Goal: Transaction & Acquisition: Purchase product/service

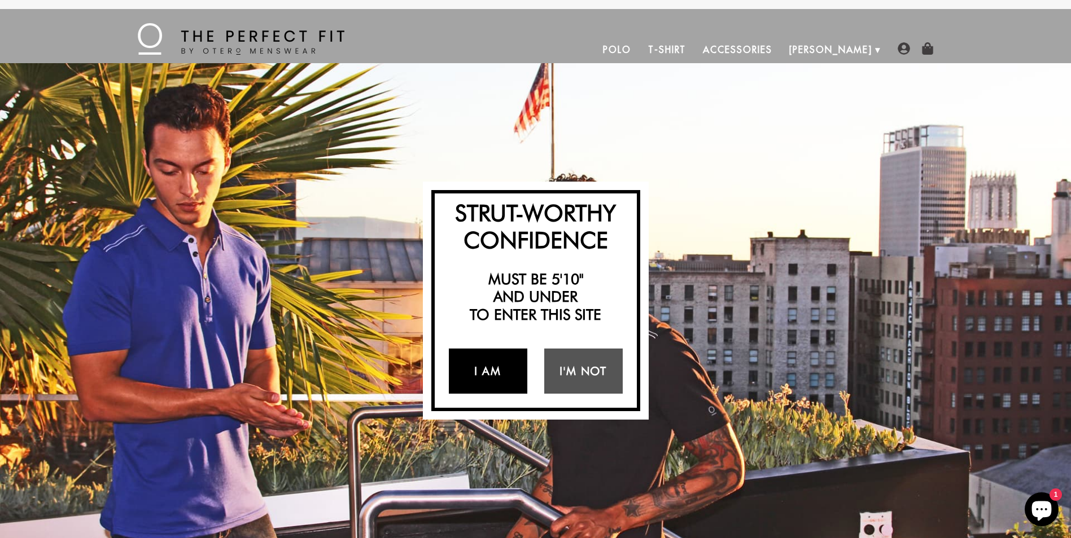
click at [484, 375] on link "I Am" at bounding box center [488, 371] width 78 height 45
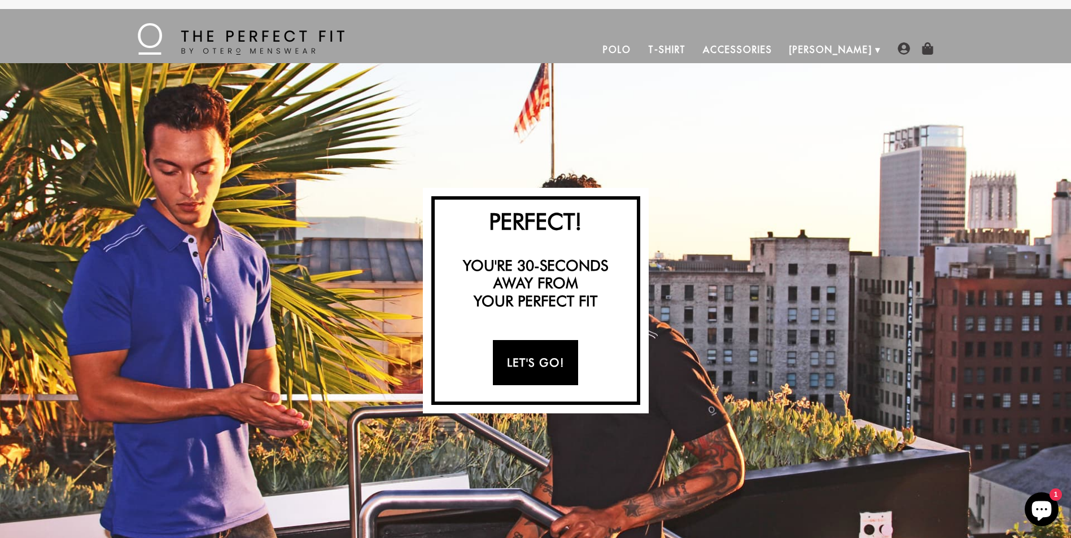
click at [532, 358] on link "Let's Go!" at bounding box center [535, 362] width 85 height 45
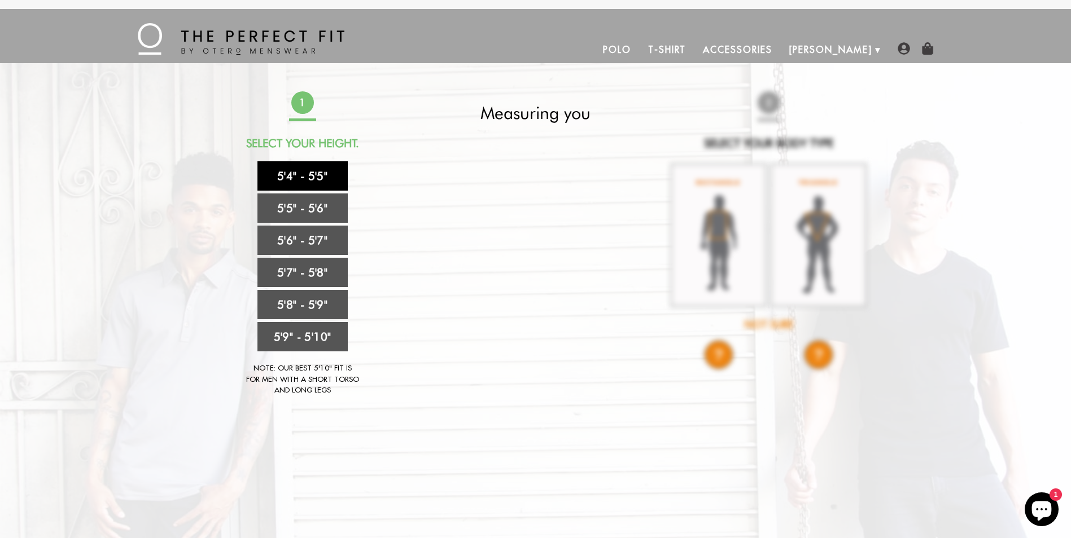
click at [306, 176] on link "5'4" - 5'5"" at bounding box center [302, 175] width 90 height 29
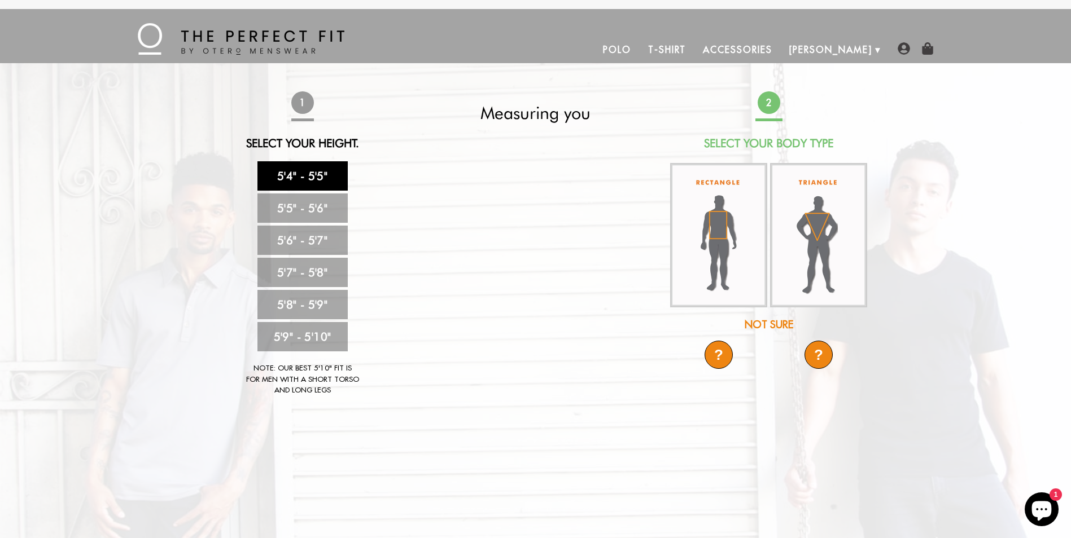
click at [756, 319] on div "Not Sure" at bounding box center [769, 324] width 200 height 15
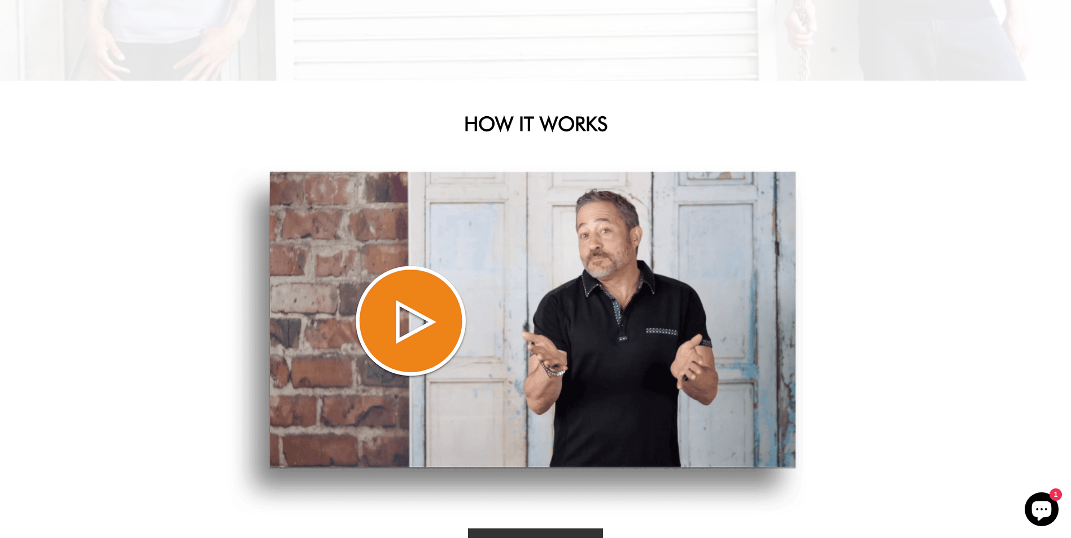
scroll to position [395, 0]
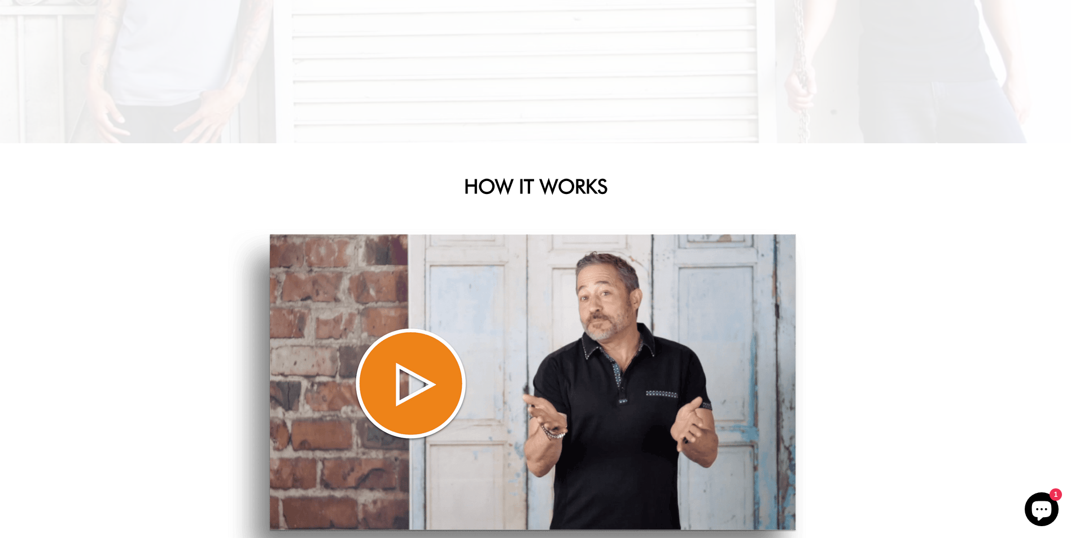
click at [405, 376] on img at bounding box center [517, 403] width 578 height 349
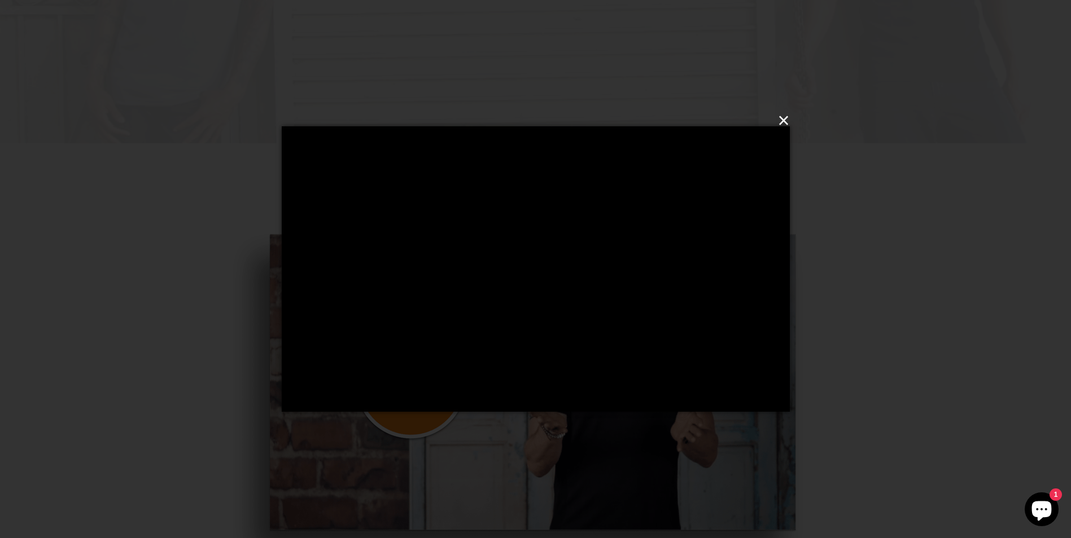
click at [780, 118] on button "×" at bounding box center [539, 121] width 508 height 34
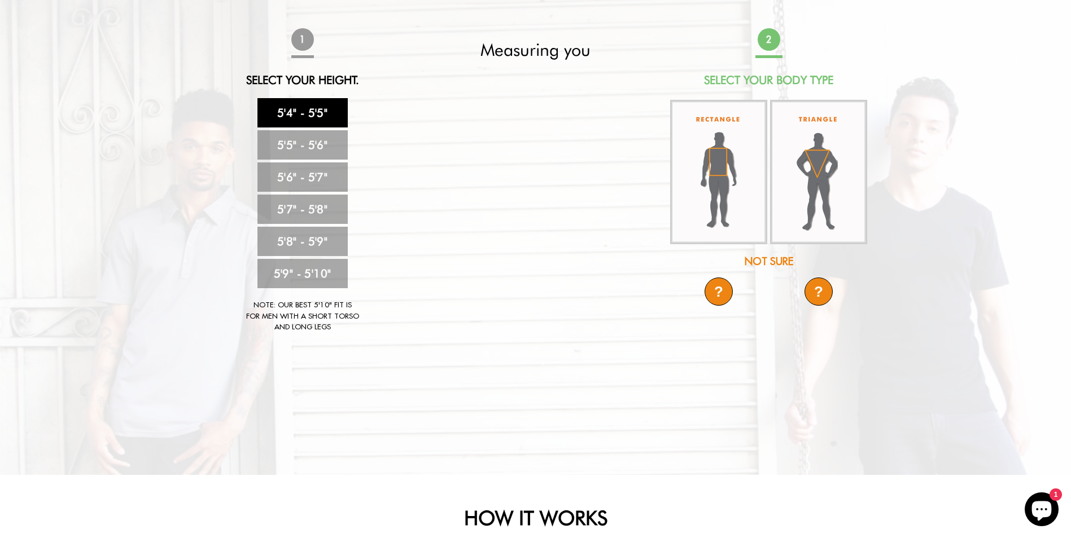
scroll to position [0, 0]
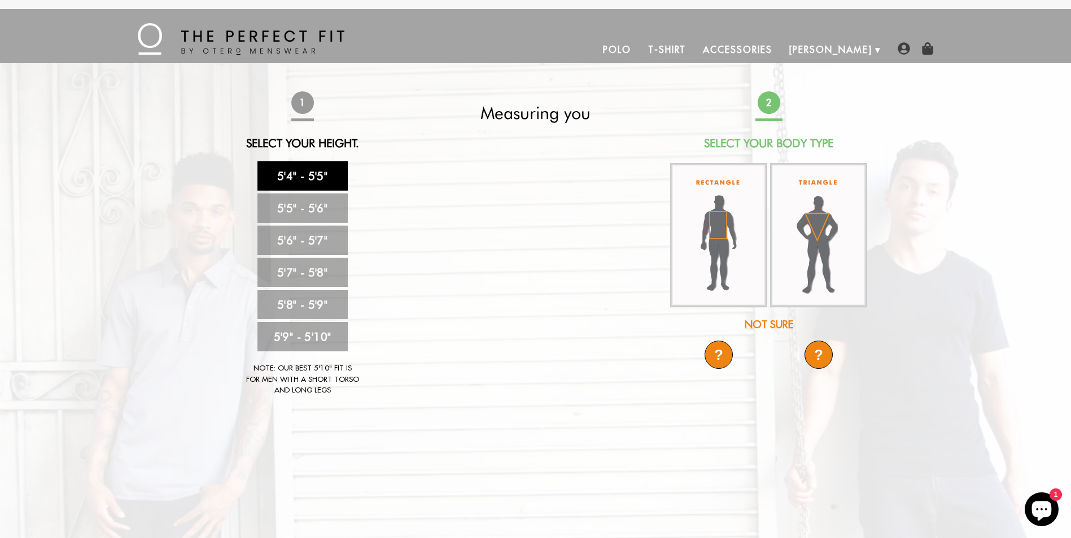
click at [639, 47] on link "Polo" at bounding box center [616, 49] width 45 height 27
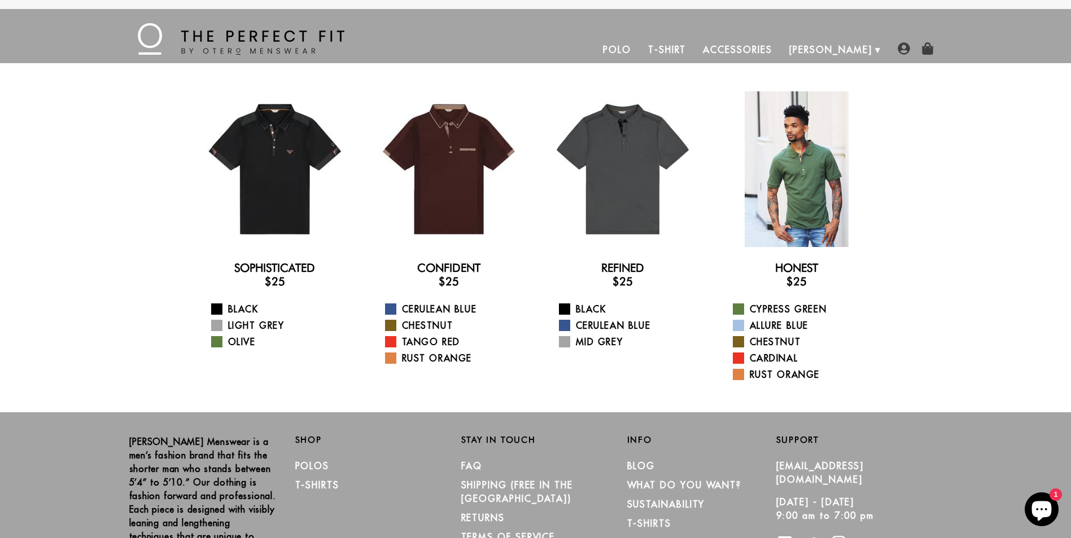
click at [822, 206] on div at bounding box center [796, 169] width 156 height 156
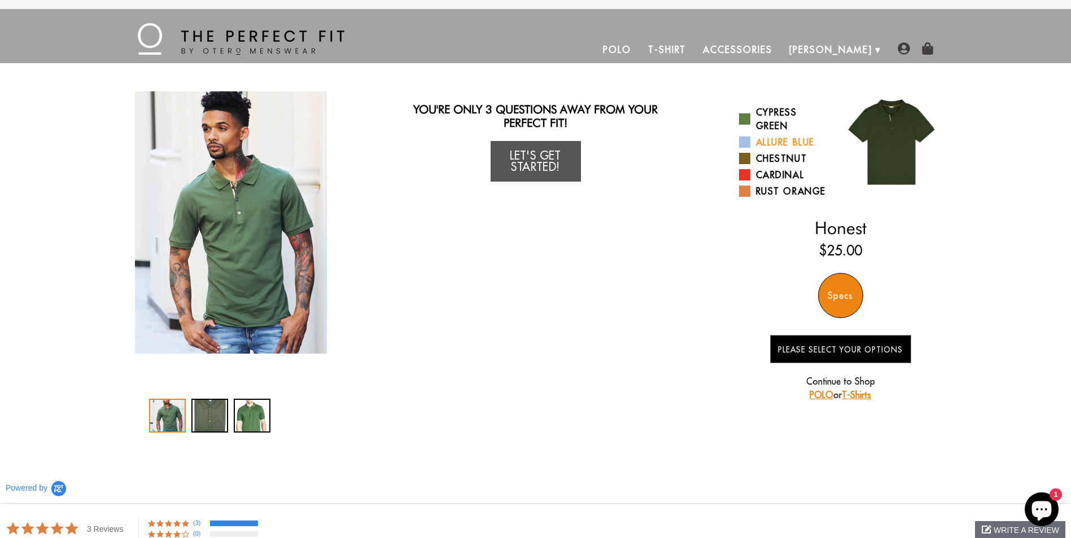
click at [742, 143] on span at bounding box center [744, 142] width 11 height 11
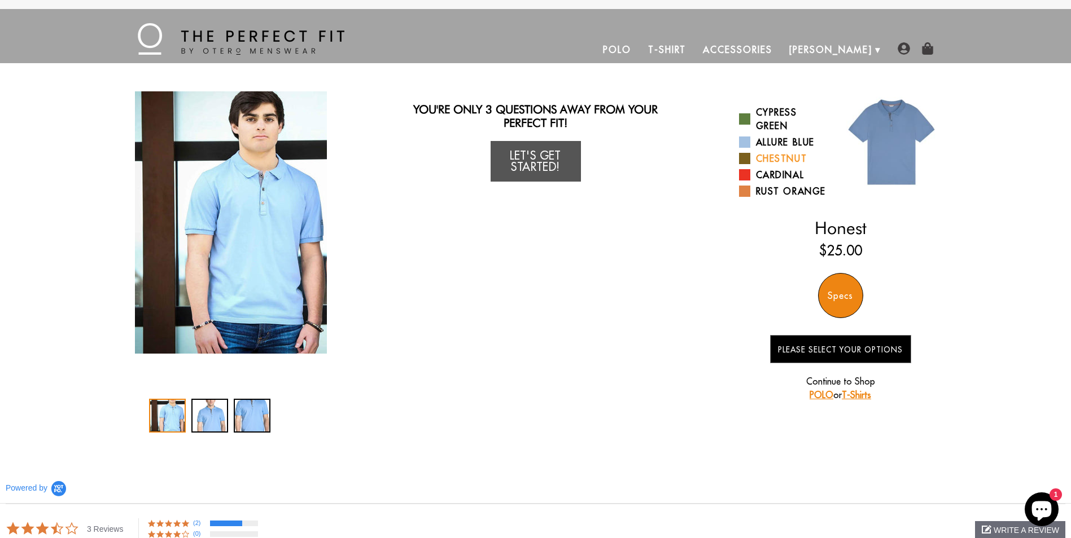
click at [743, 157] on span at bounding box center [744, 158] width 11 height 11
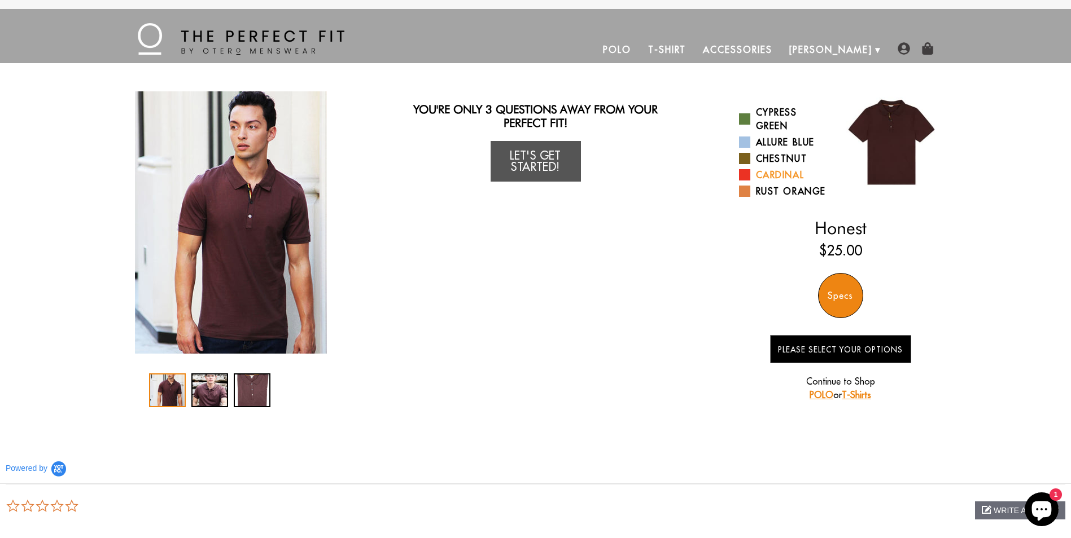
click at [739, 174] on span at bounding box center [744, 174] width 11 height 11
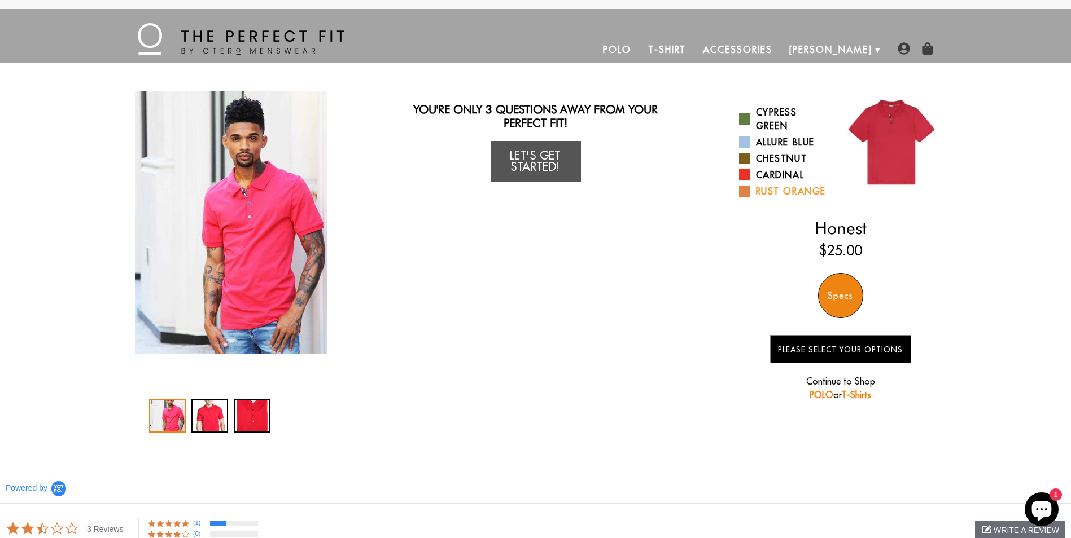
click at [739, 194] on span at bounding box center [744, 191] width 11 height 11
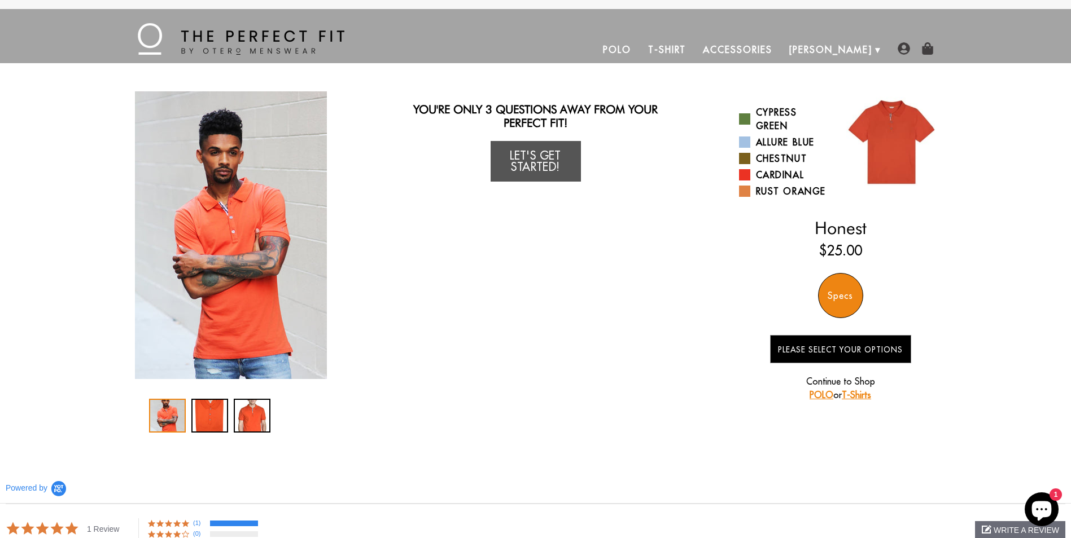
drag, startPoint x: 1015, startPoint y: 42, endPoint x: 593, endPoint y: 42, distance: 422.7
click at [593, 42] on ul "Polo T-Shirt Accessories Otero About Us How We Do It" at bounding box center [612, 49] width 536 height 27
click at [551, 155] on link "Let's Get Started!" at bounding box center [535, 161] width 90 height 41
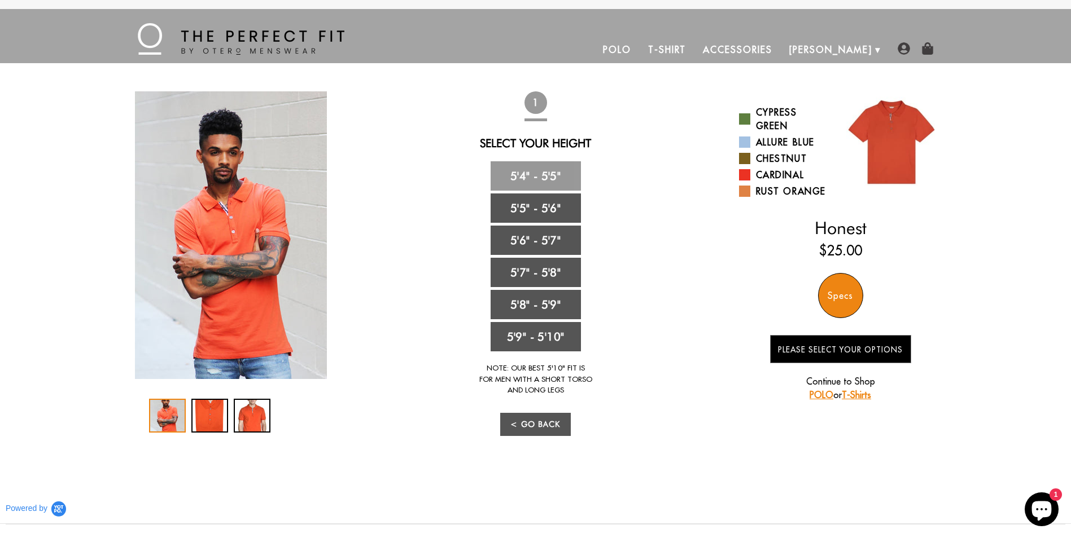
click at [526, 171] on link "5'4" - 5'5"" at bounding box center [535, 175] width 90 height 29
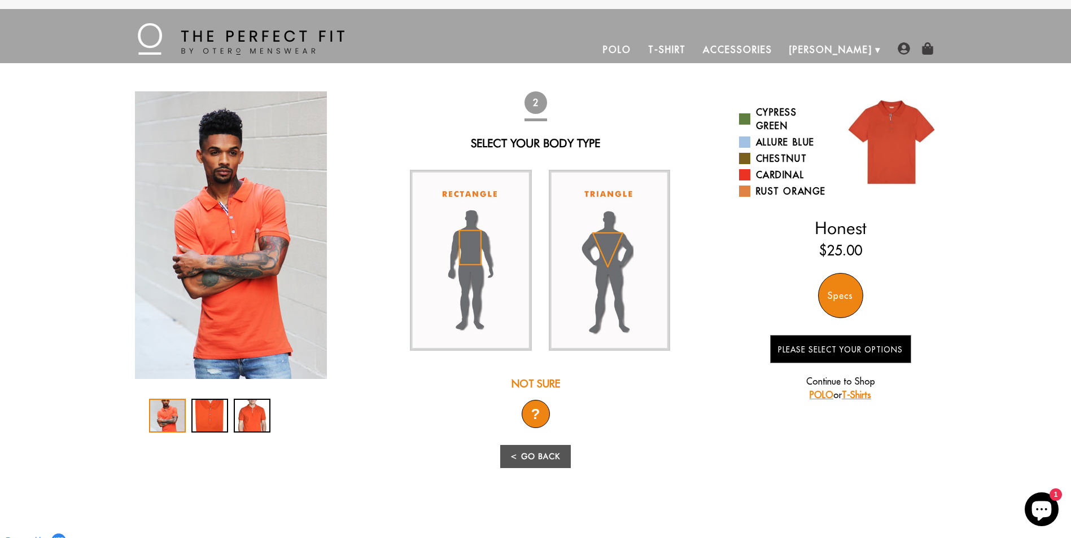
click at [470, 249] on img at bounding box center [471, 260] width 122 height 181
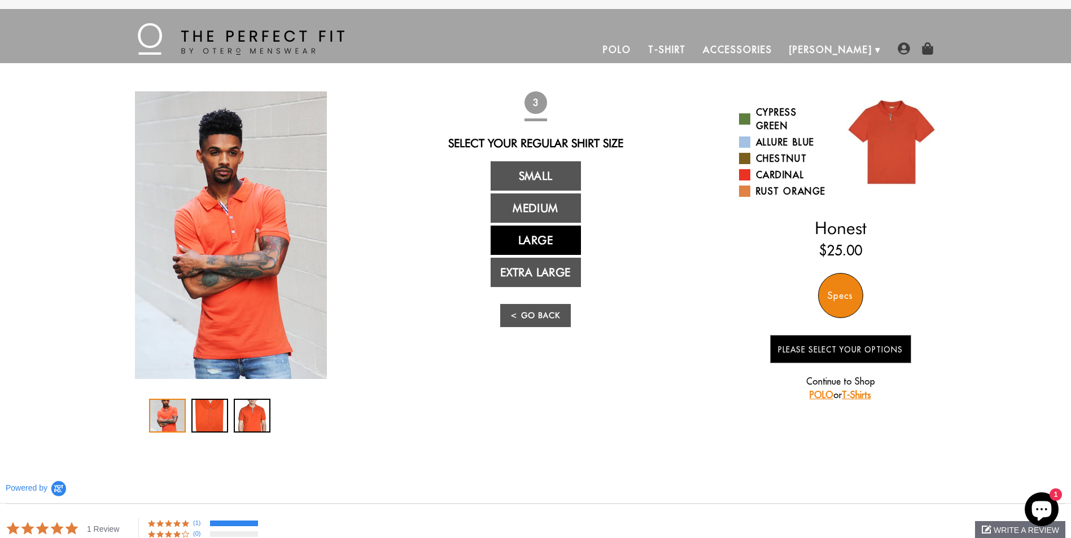
click at [533, 243] on link "Large" at bounding box center [535, 240] width 90 height 29
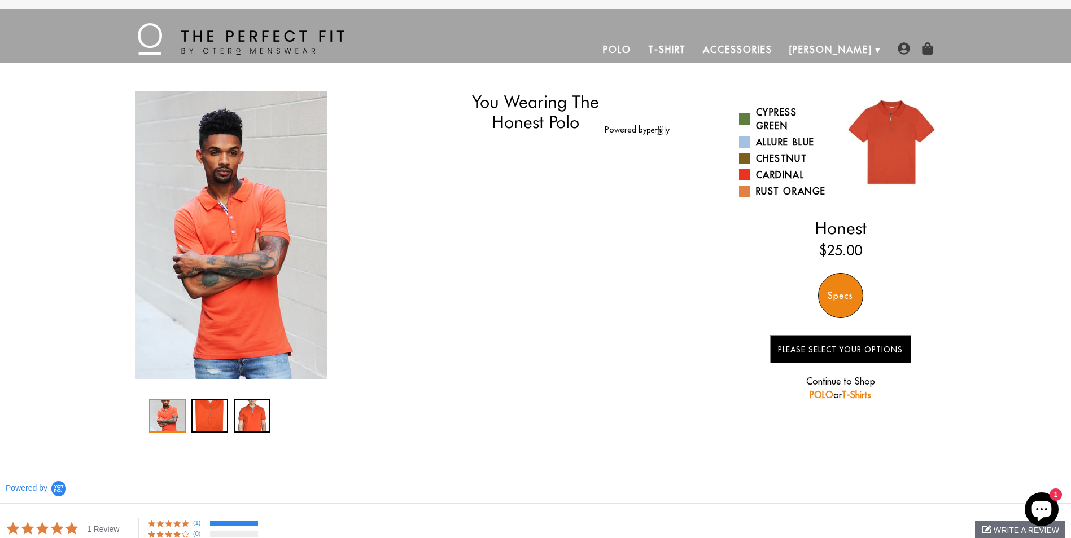
select select "L"
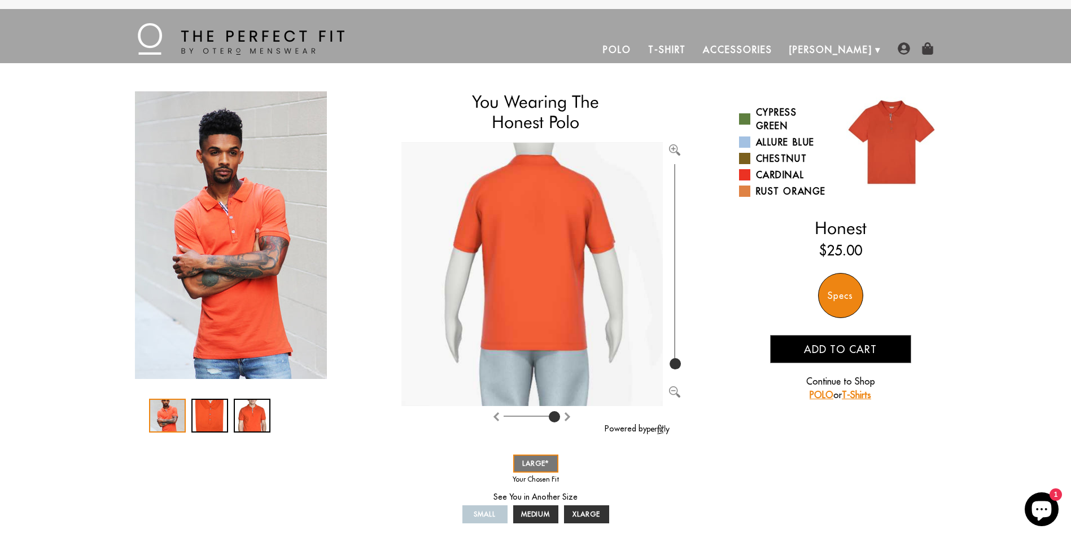
drag, startPoint x: 531, startPoint y: 415, endPoint x: 558, endPoint y: 411, distance: 27.4
click at [558, 418] on input "range" at bounding box center [531, 418] width 56 height 1
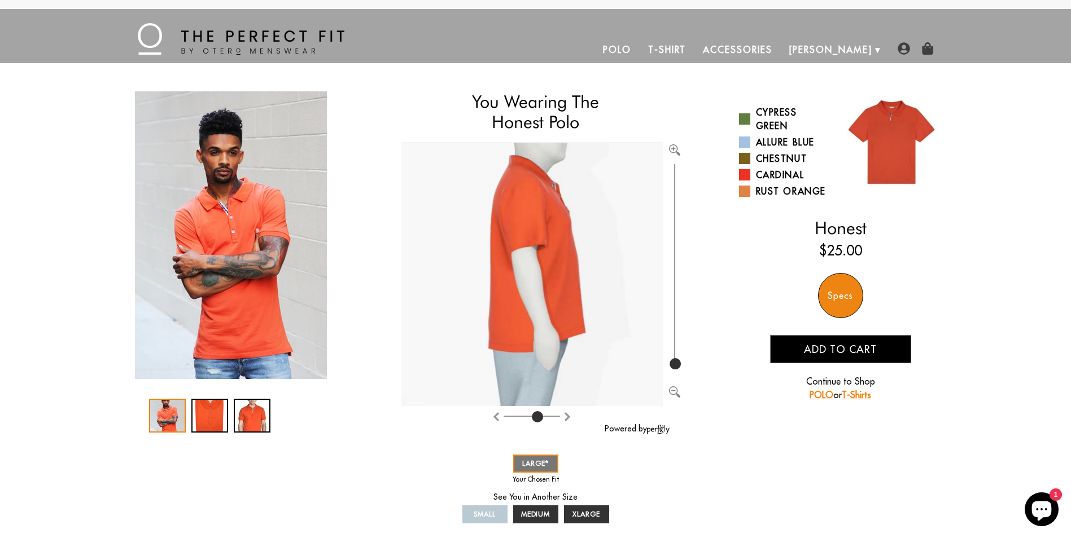
drag, startPoint x: 552, startPoint y: 414, endPoint x: 539, endPoint y: 413, distance: 13.1
type input "5"
click at [539, 418] on input "range" at bounding box center [531, 418] width 56 height 1
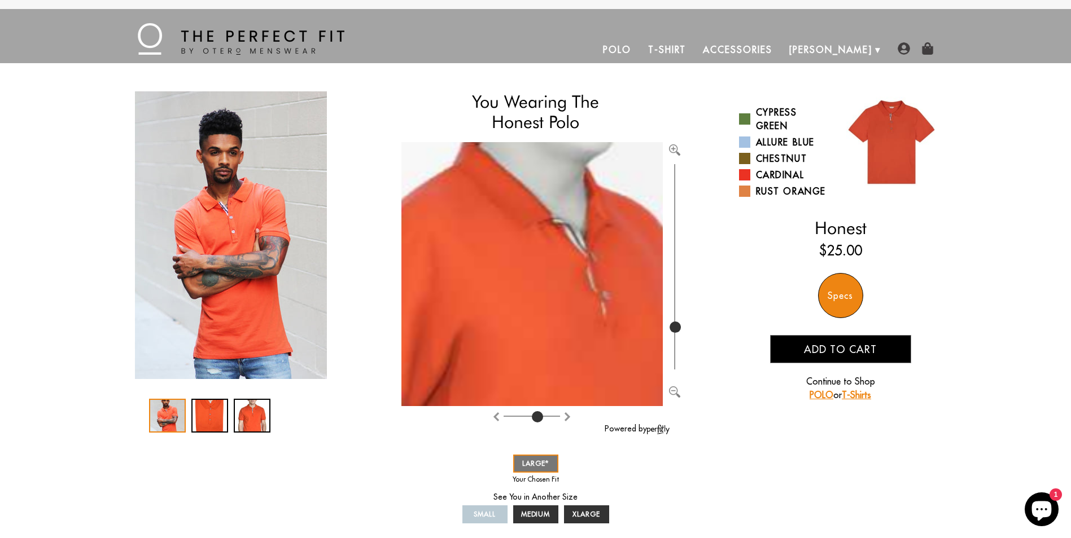
drag, startPoint x: 674, startPoint y: 363, endPoint x: 707, endPoint y: 327, distance: 48.7
type input "270"
click at [680, 327] on input "range" at bounding box center [674, 266] width 11 height 211
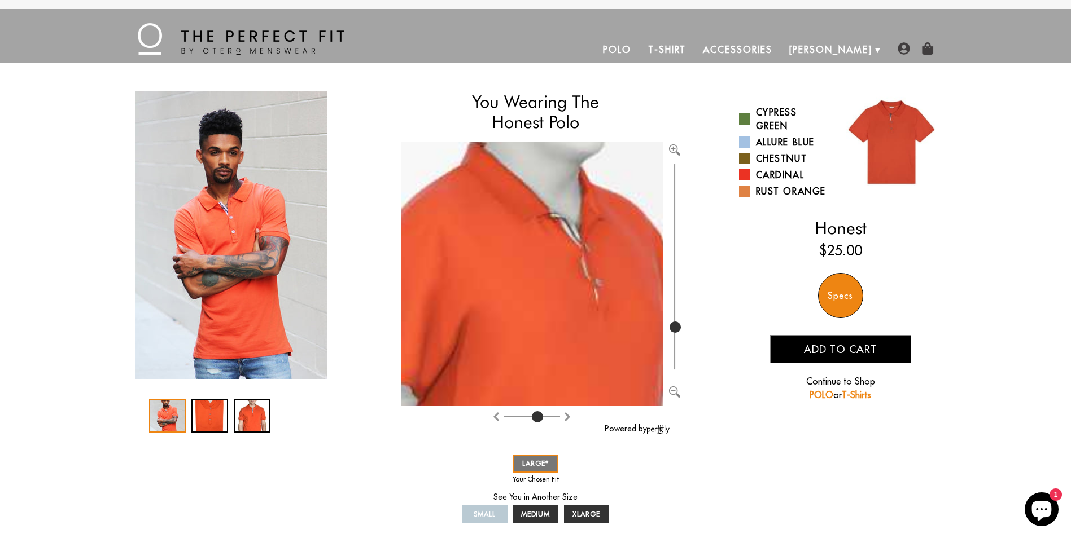
click at [639, 51] on link "Polo" at bounding box center [616, 49] width 45 height 27
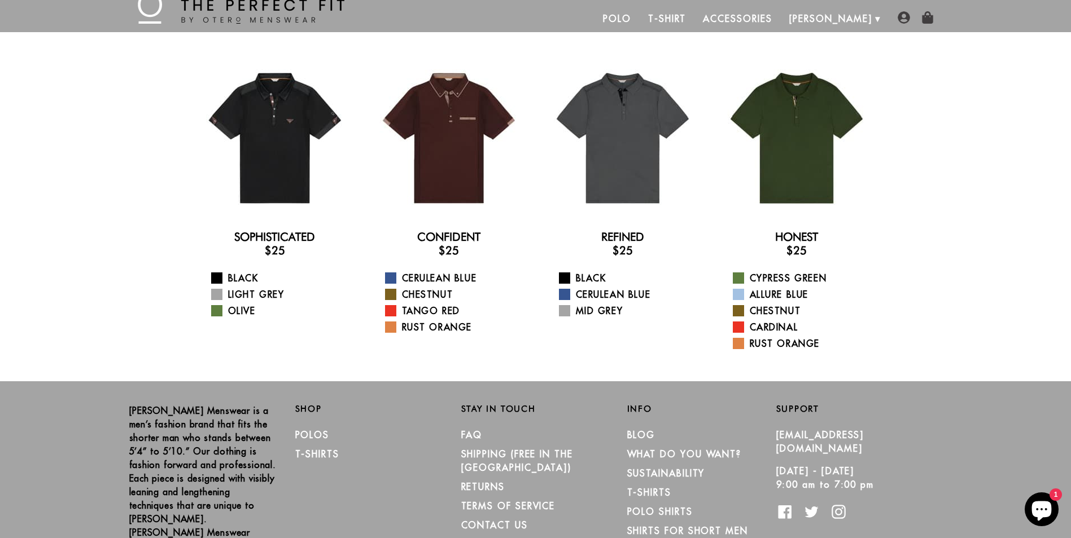
scroll to position [56, 0]
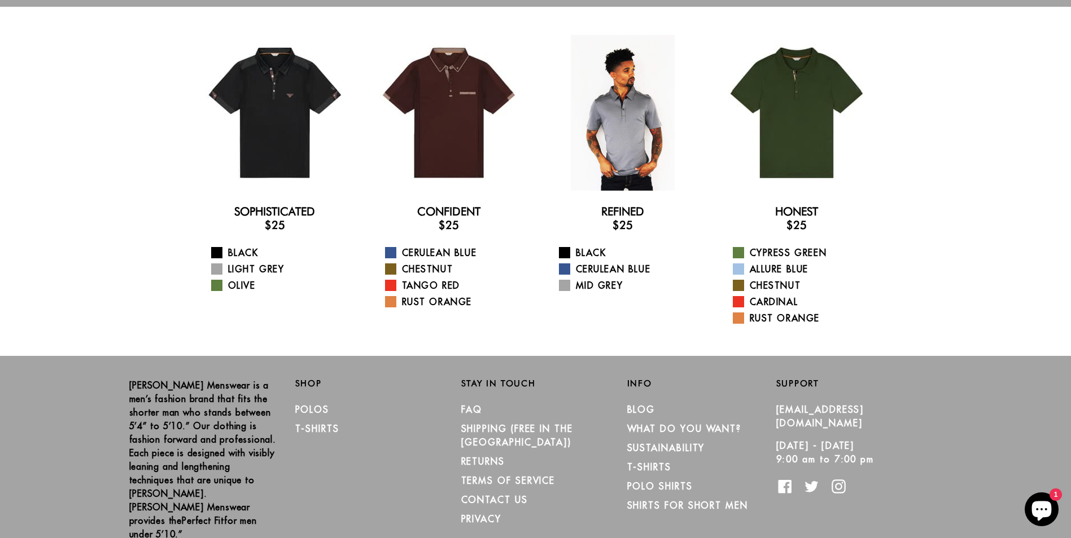
click at [622, 161] on div at bounding box center [623, 113] width 156 height 156
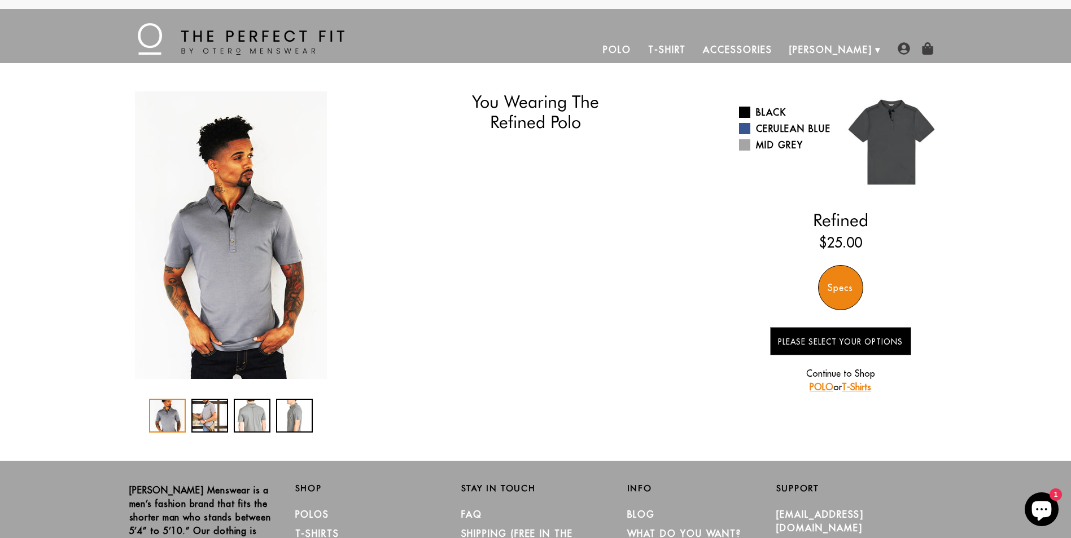
select select "L"
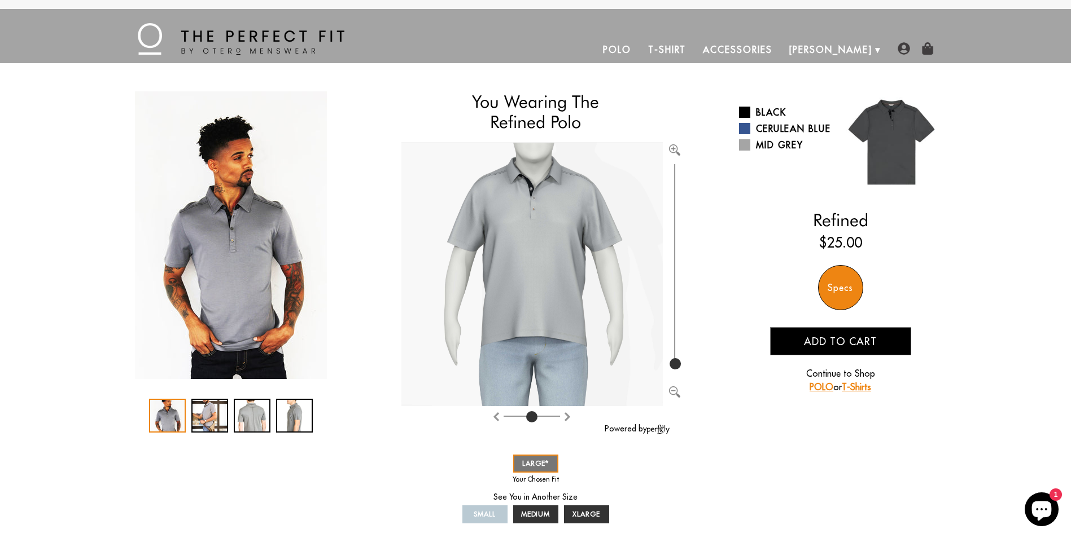
click at [639, 51] on link "Polo" at bounding box center [616, 49] width 45 height 27
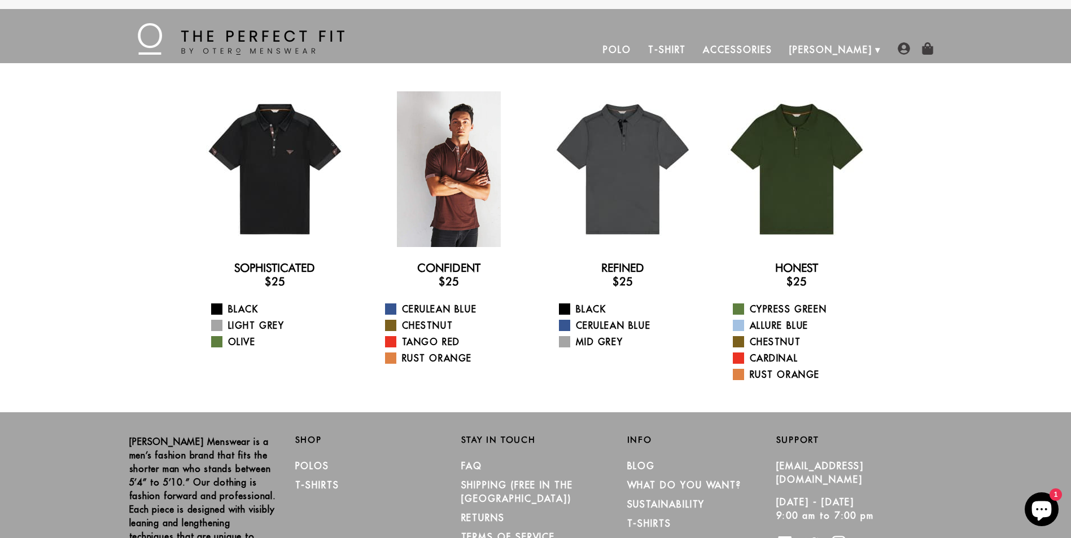
click at [461, 170] on div at bounding box center [449, 169] width 156 height 156
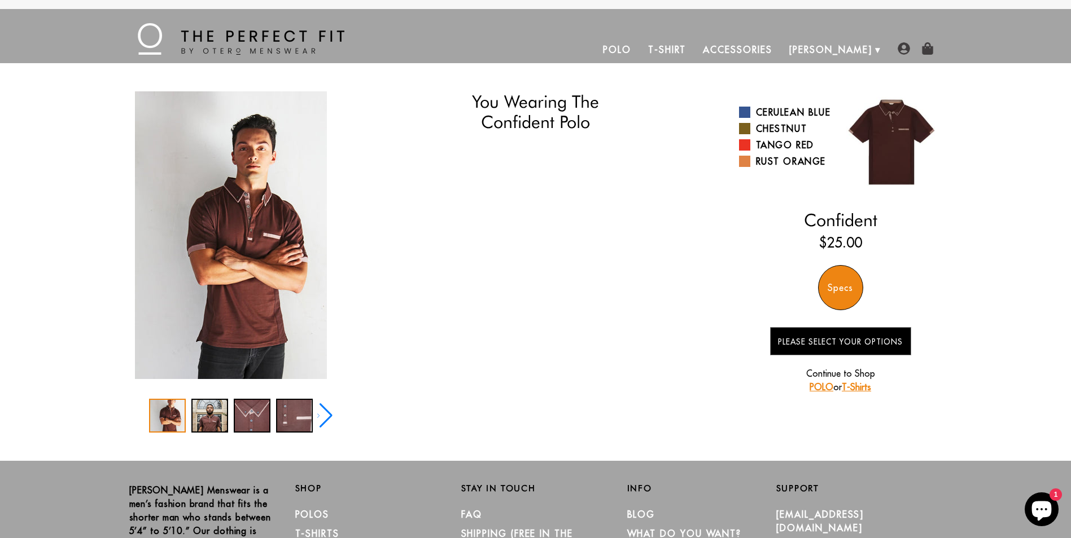
select select "L"
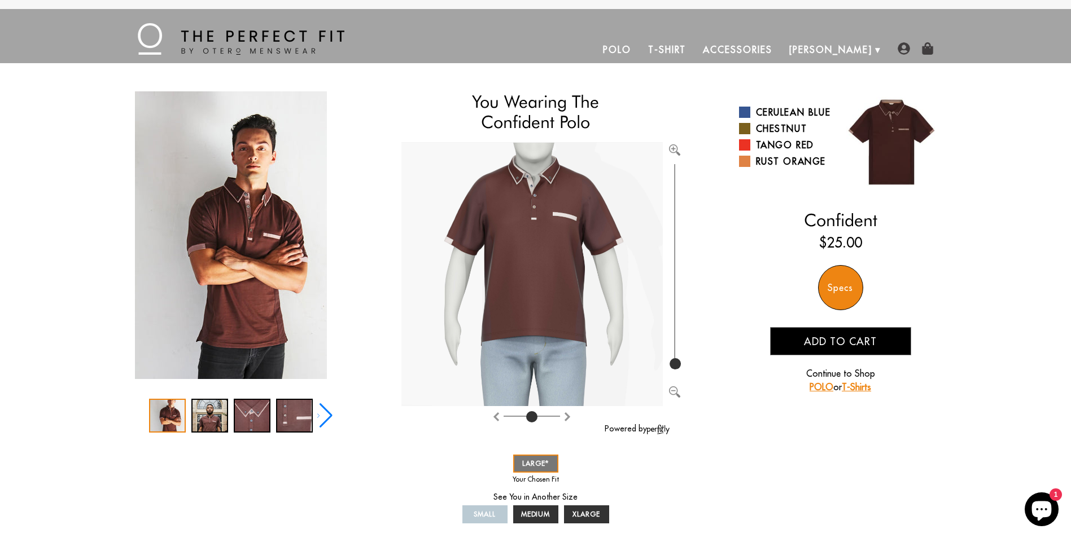
click at [639, 50] on link "Polo" at bounding box center [616, 49] width 45 height 27
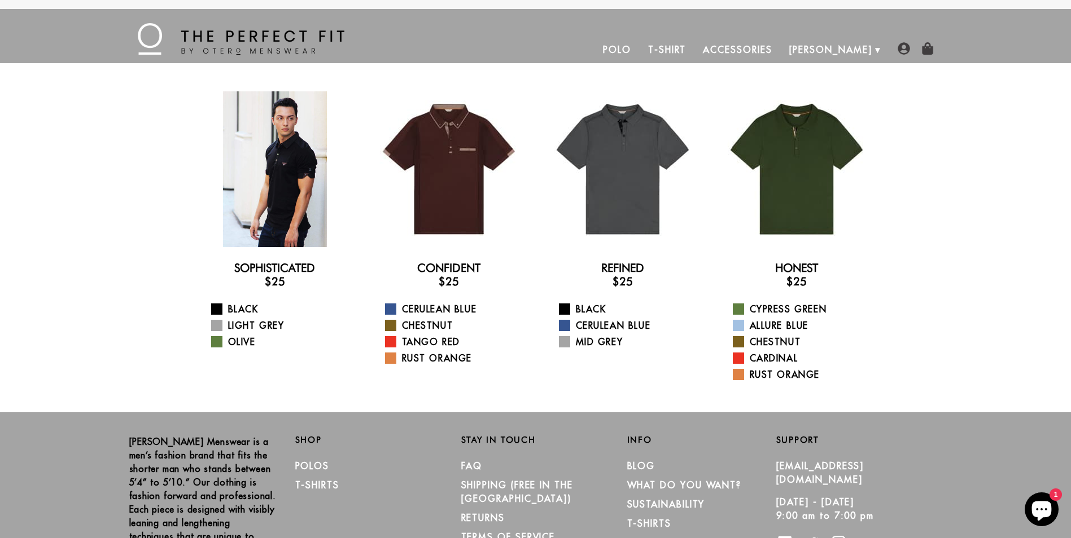
click at [273, 209] on div at bounding box center [275, 169] width 156 height 156
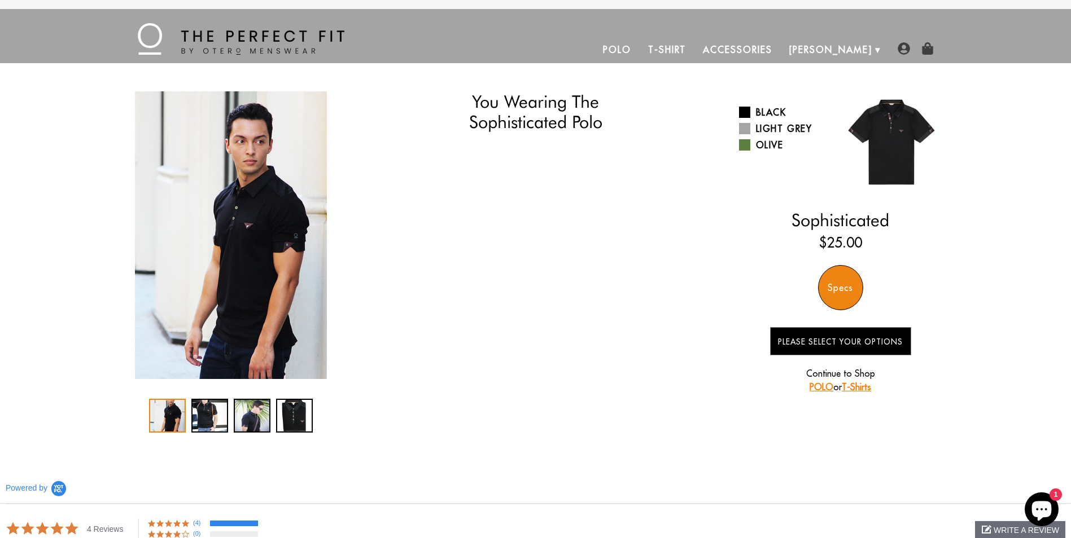
select select "L"
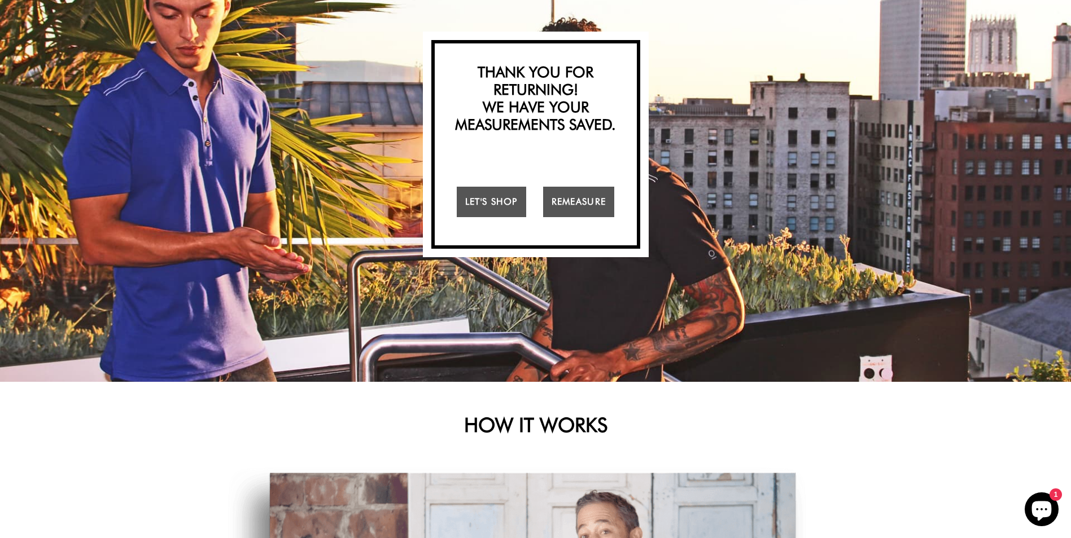
scroll to position [113, 0]
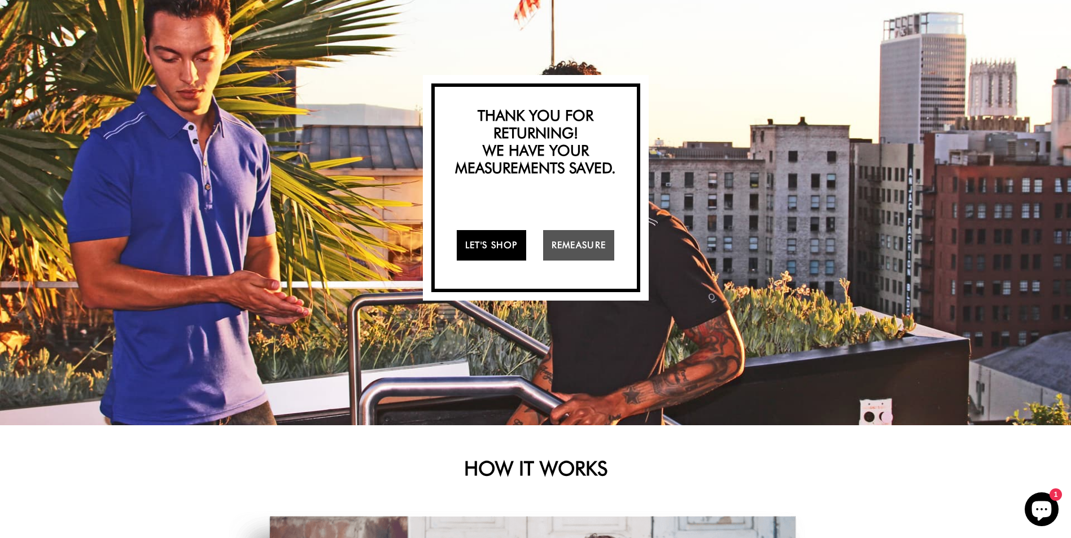
click at [497, 248] on link "Let's Shop" at bounding box center [491, 245] width 69 height 30
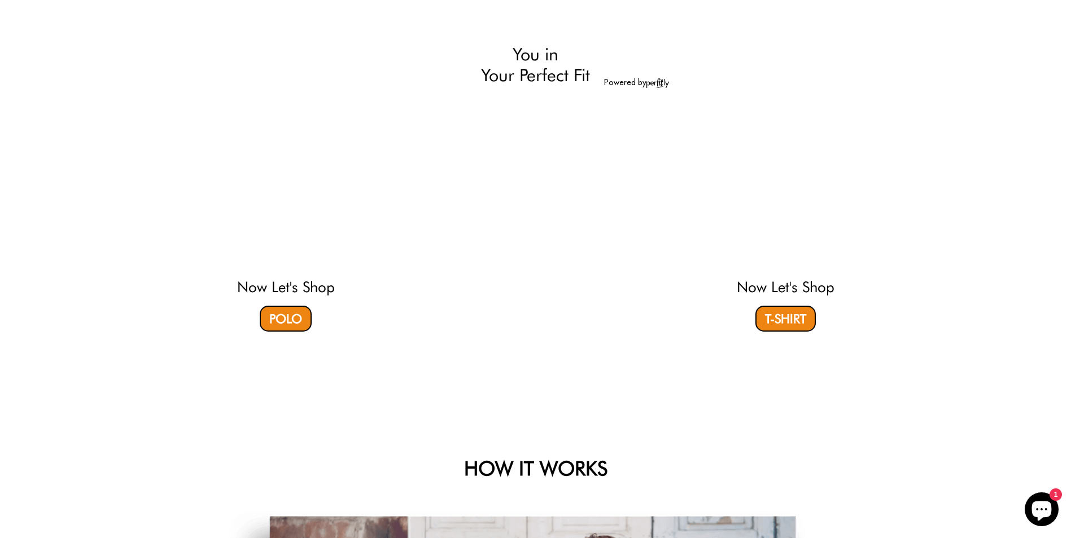
select select "L"
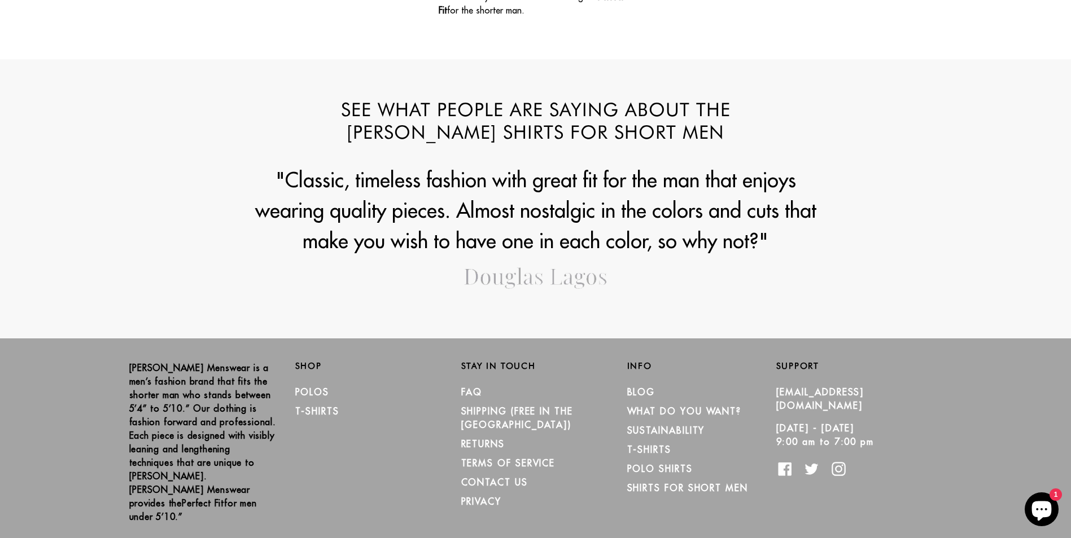
scroll to position [1407, 0]
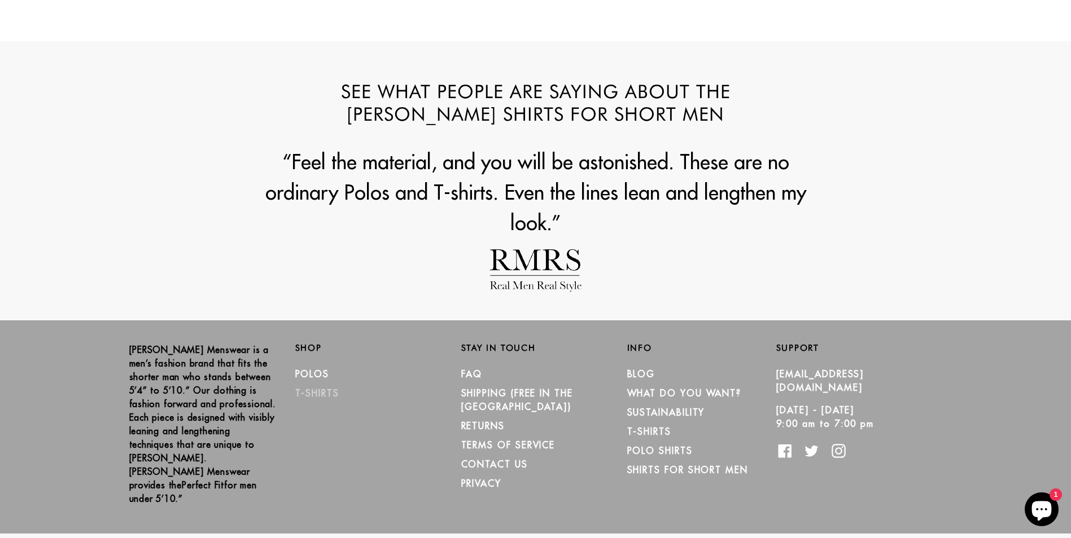
click at [312, 392] on link "T-Shirts" at bounding box center [317, 393] width 44 height 11
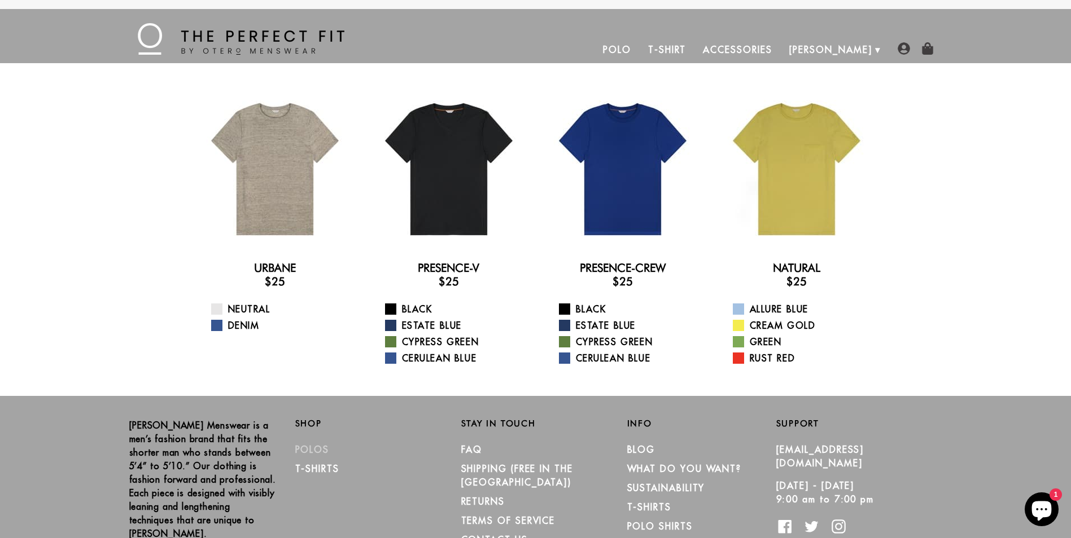
click at [312, 448] on link "Polos" at bounding box center [312, 449] width 34 height 11
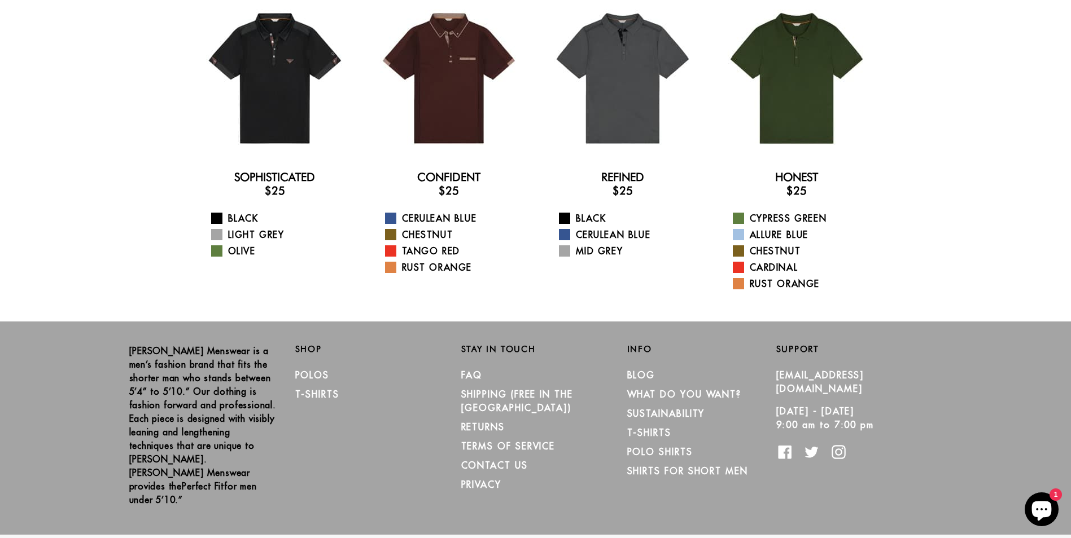
scroll to position [92, 0]
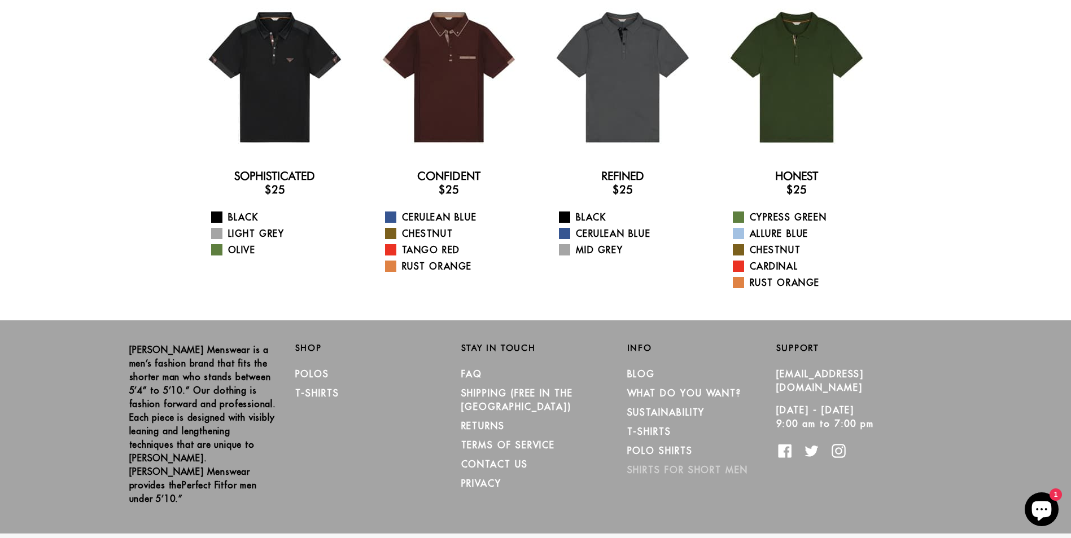
click at [679, 473] on link "Shirts for Short Men" at bounding box center [687, 470] width 121 height 11
